Goal: Find specific page/section: Find specific page/section

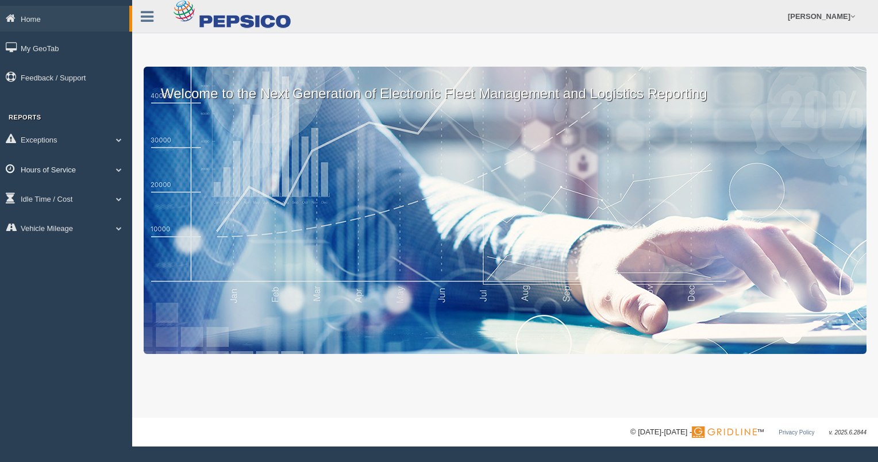
click at [66, 167] on link "Hours of Service" at bounding box center [66, 169] width 132 height 26
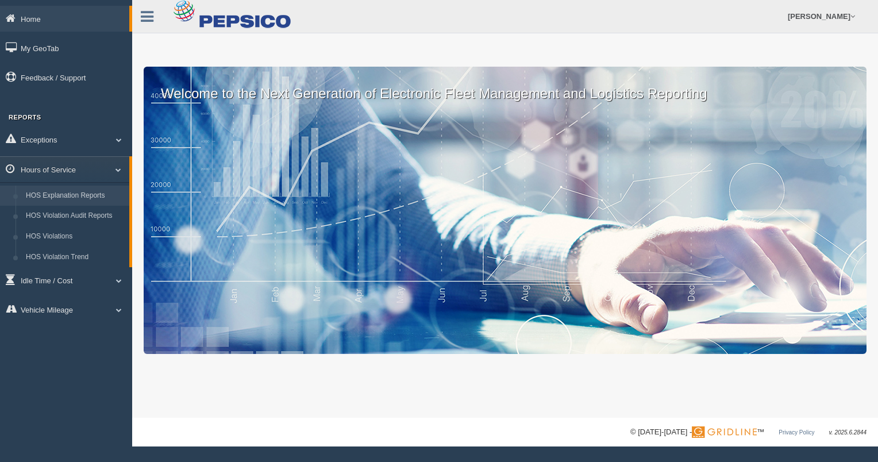
click at [96, 198] on link "HOS Explanation Reports" at bounding box center [75, 196] width 109 height 21
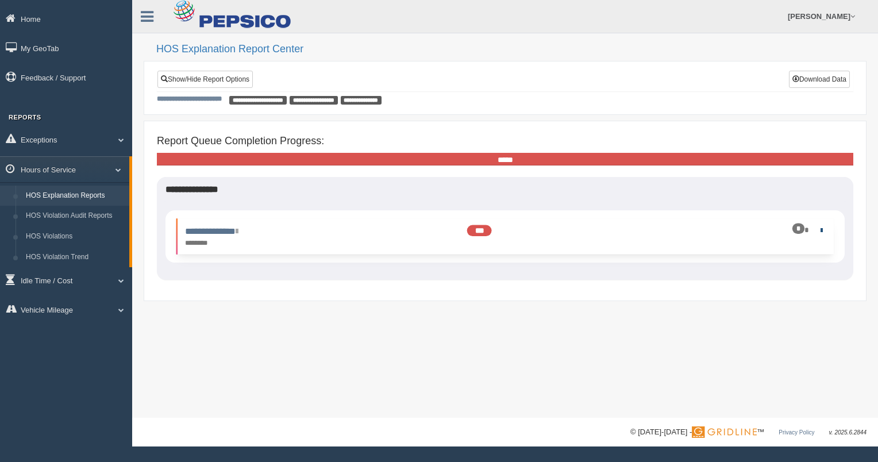
click at [821, 228] on link at bounding box center [818, 229] width 7 height 7
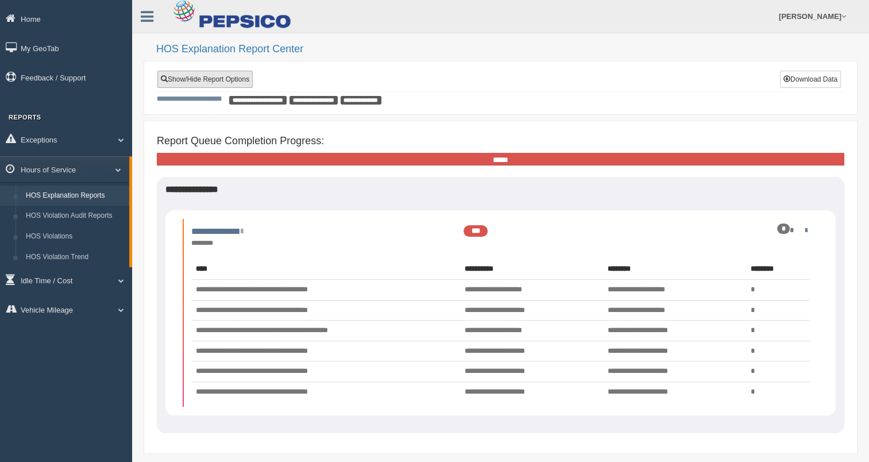
click at [200, 73] on link "Show/Hide Report Options" at bounding box center [204, 79] width 95 height 17
